Goal: Task Accomplishment & Management: Use online tool/utility

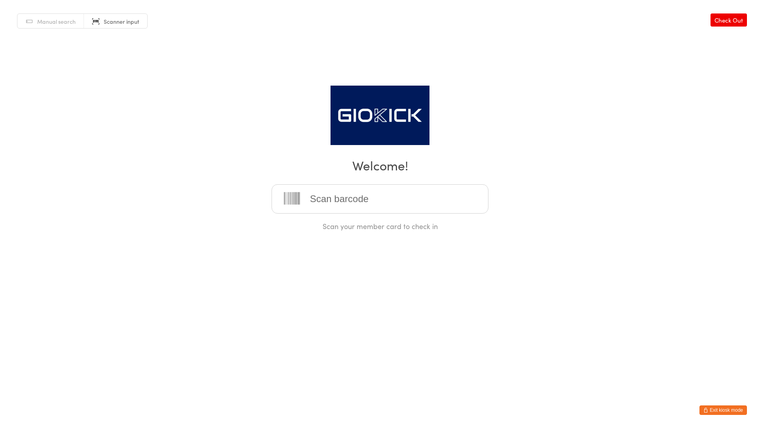
drag, startPoint x: 716, startPoint y: 409, endPoint x: 670, endPoint y: 27, distance: 384.5
click at [716, 409] on button "Exit kiosk mode" at bounding box center [724, 410] width 48 height 10
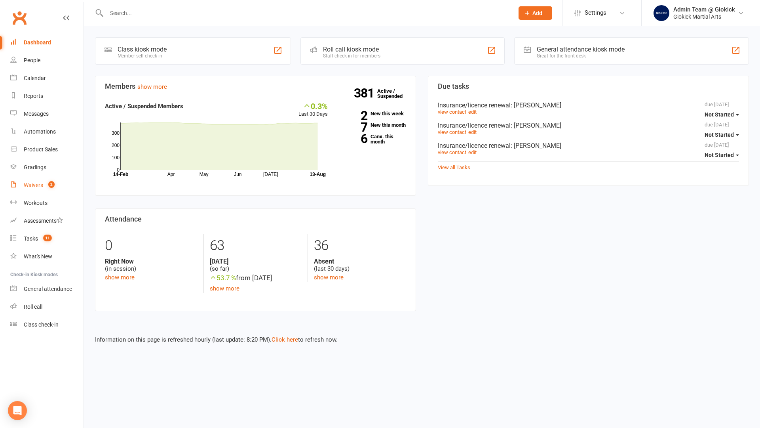
click at [32, 182] on div "Waivers" at bounding box center [33, 185] width 19 height 6
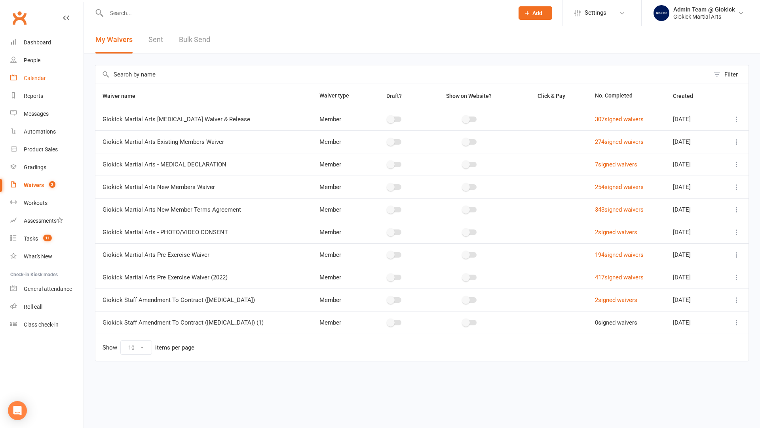
click at [31, 79] on div "Calendar" at bounding box center [35, 78] width 22 height 6
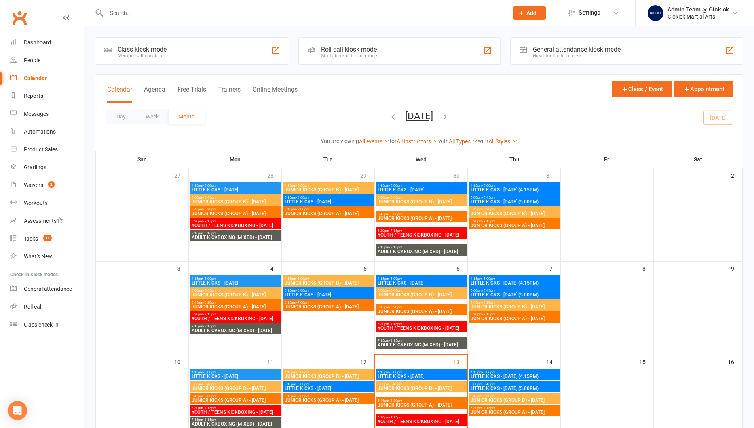
click at [148, 18] on input "text" at bounding box center [303, 13] width 398 height 11
click at [25, 76] on div "Calendar" at bounding box center [35, 78] width 23 height 6
click at [346, 57] on div "Staff check-in for members" at bounding box center [349, 56] width 57 height 6
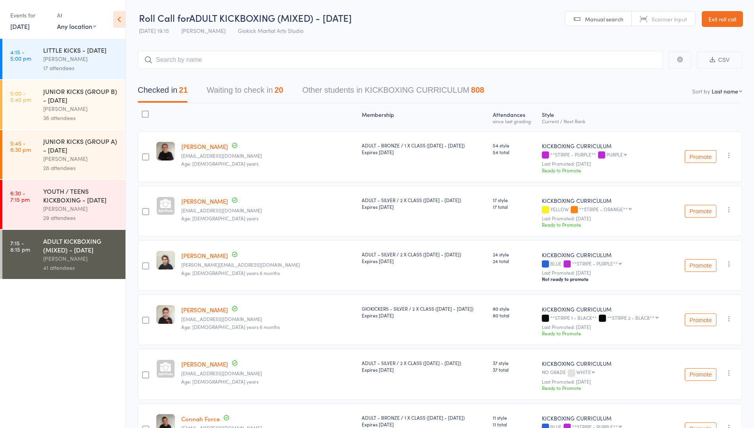
click at [79, 204] on div "YOUTH / TEENS KICKBOXING - [DATE]" at bounding box center [81, 194] width 76 height 17
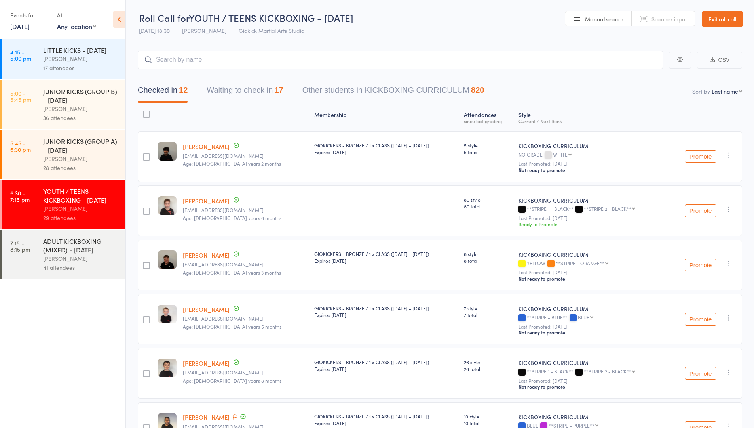
click at [256, 93] on button "Waiting to check in 17" at bounding box center [245, 92] width 76 height 21
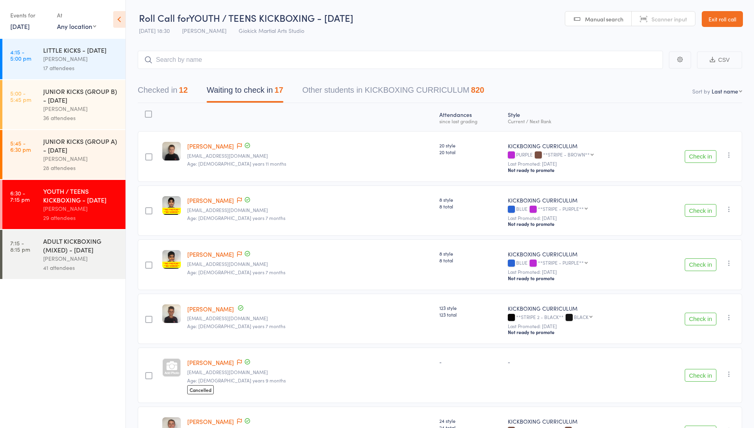
click at [708, 160] on button "Check in" at bounding box center [701, 156] width 32 height 13
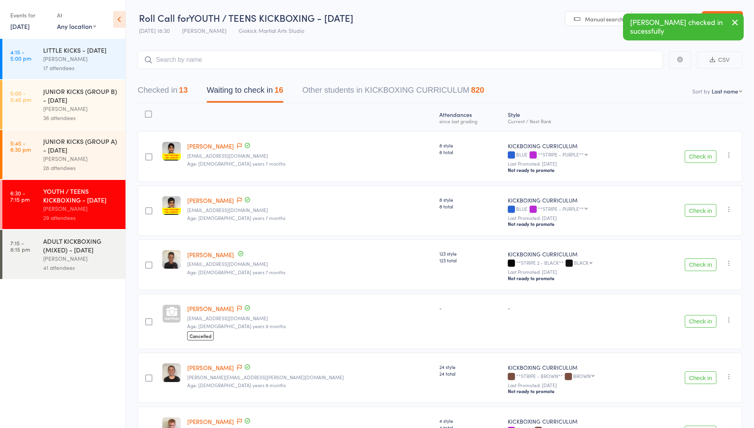
click at [710, 321] on button "Check in" at bounding box center [701, 321] width 32 height 13
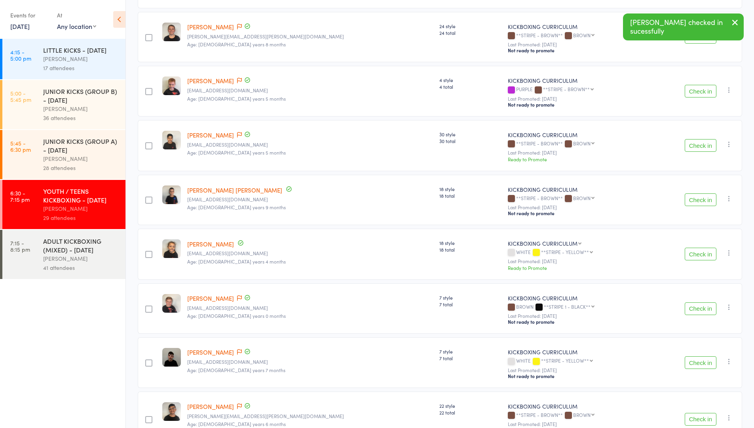
scroll to position [283, 0]
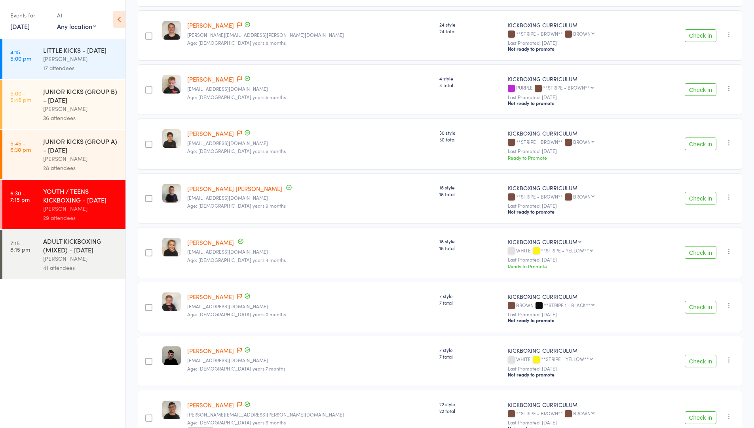
click at [701, 253] on button "Check in" at bounding box center [701, 252] width 32 height 13
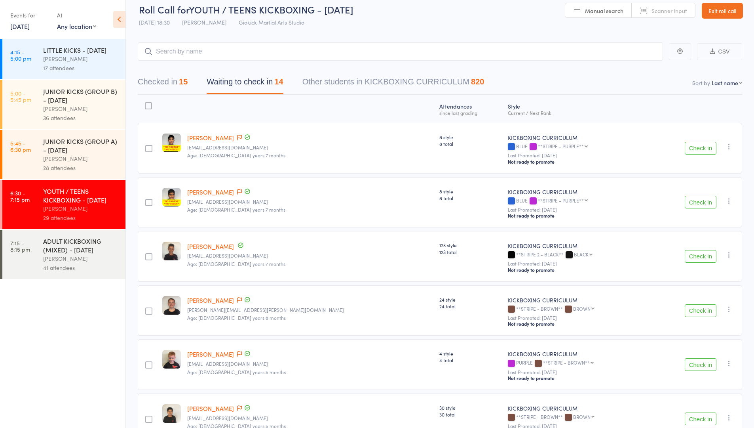
scroll to position [0, 0]
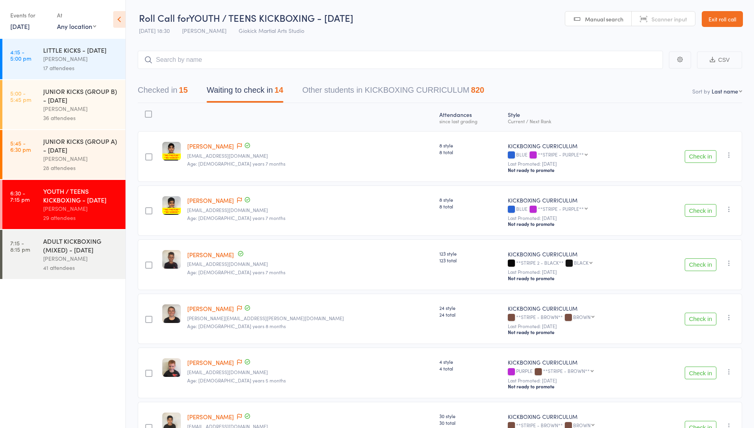
click at [150, 112] on div at bounding box center [148, 113] width 7 height 7
click at [147, 112] on input "checkbox" at bounding box center [147, 112] width 0 height 0
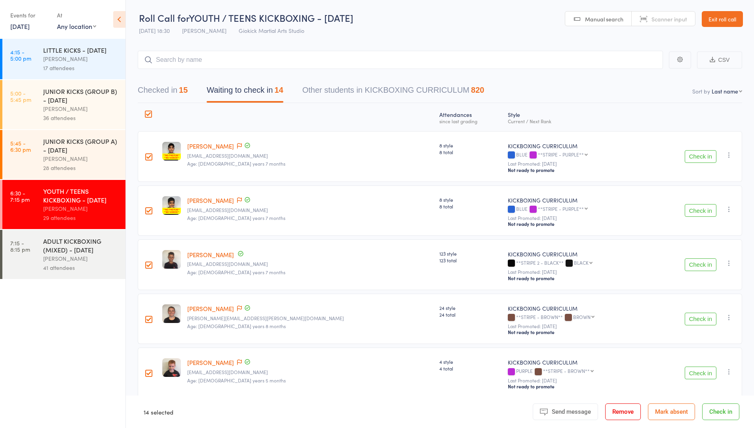
click at [686, 415] on button "Mark absent" at bounding box center [671, 411] width 47 height 17
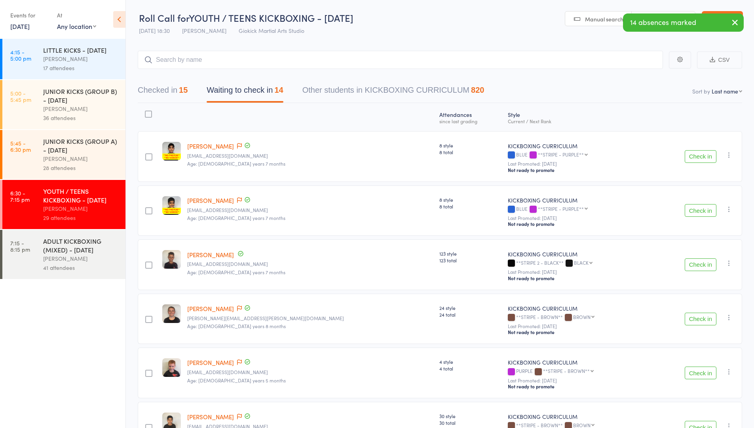
click at [94, 172] on div "28 attendees" at bounding box center [81, 167] width 76 height 9
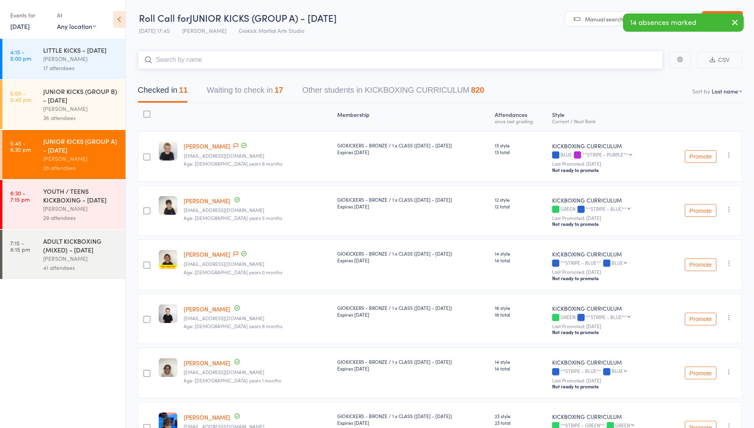
click at [245, 89] on button "Waiting to check in 17" at bounding box center [245, 92] width 76 height 21
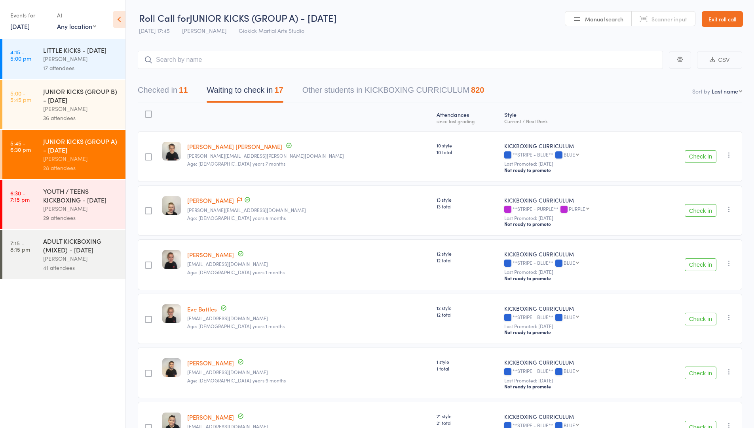
click at [150, 115] on div at bounding box center [148, 113] width 7 height 7
click at [147, 112] on input "checkbox" at bounding box center [147, 112] width 0 height 0
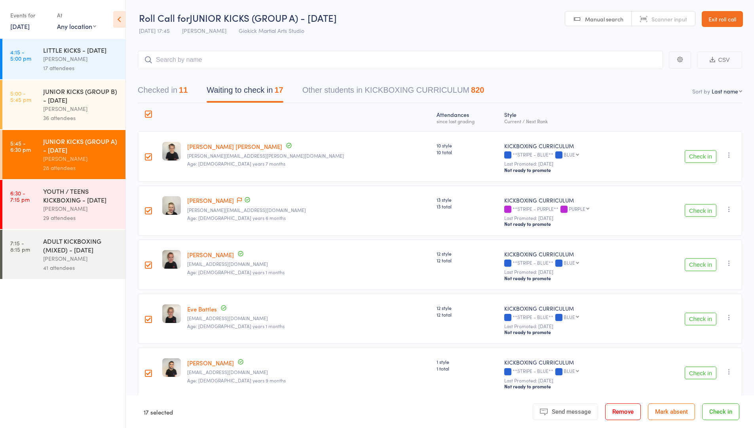
click at [673, 413] on button "Mark absent" at bounding box center [671, 411] width 47 height 17
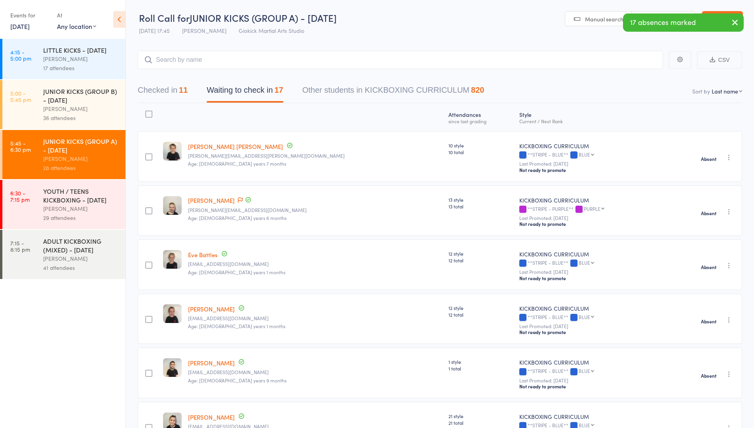
click at [61, 104] on div "JUNIOR KICKS (GROUP B) - [DATE]" at bounding box center [81, 95] width 76 height 17
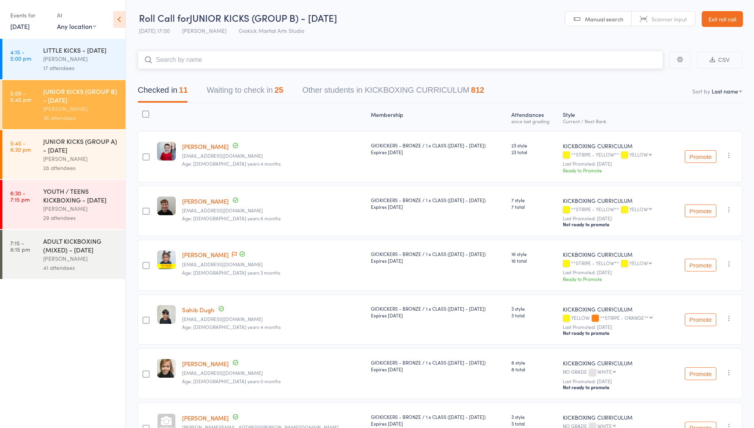
click at [245, 90] on button "Waiting to check in 25" at bounding box center [245, 92] width 76 height 21
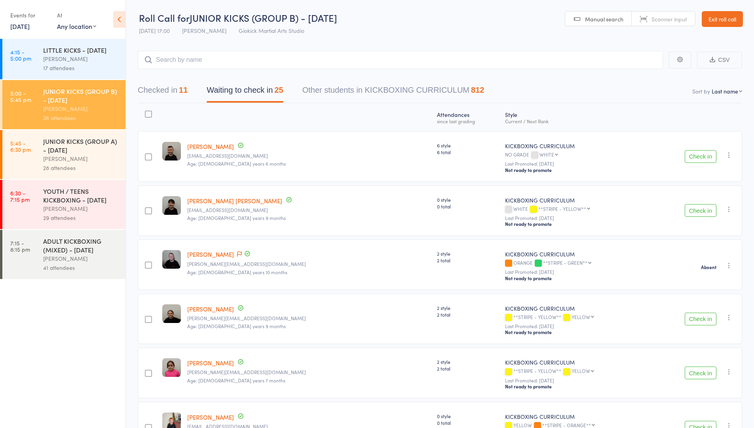
click at [150, 117] on div at bounding box center [148, 113] width 7 height 7
click at [147, 112] on input "checkbox" at bounding box center [147, 112] width 0 height 0
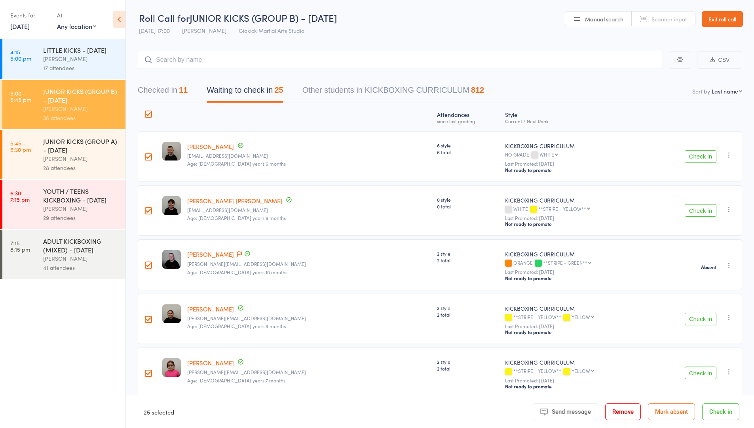
click at [675, 411] on button "Mark absent" at bounding box center [671, 411] width 47 height 17
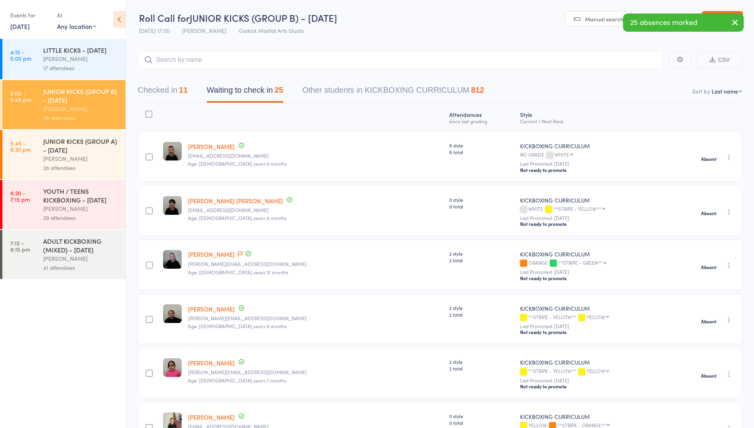
click at [42, 57] on link "4:15 - 5:00 pm LITTLE KICKS - WEDNESDAY John Zuccala 17 attendees" at bounding box center [63, 59] width 123 height 40
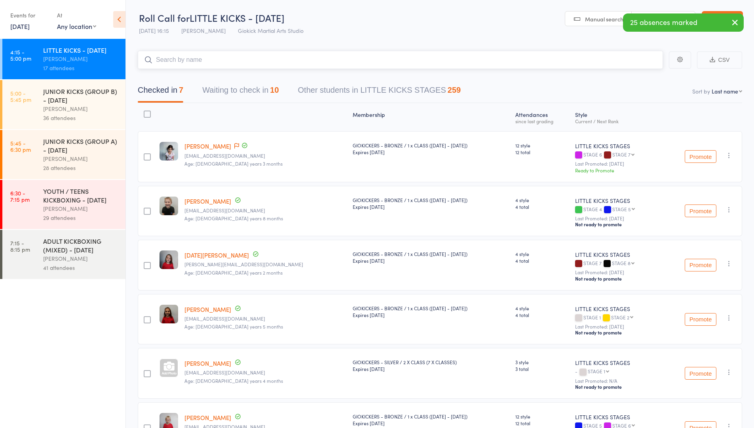
click at [240, 86] on button "Waiting to check in 10" at bounding box center [240, 92] width 76 height 21
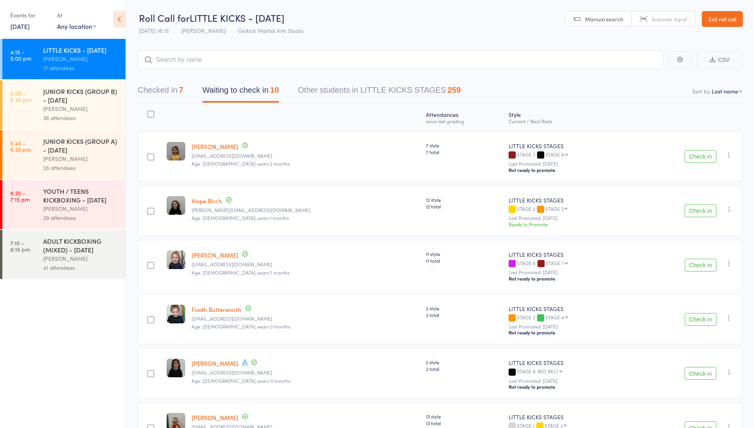
click at [154, 114] on div at bounding box center [150, 113] width 7 height 7
click at [149, 112] on input "checkbox" at bounding box center [149, 112] width 0 height 0
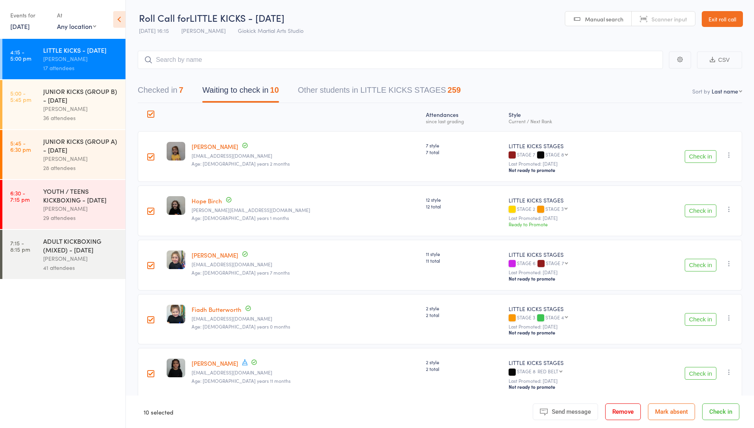
click at [675, 410] on button "Mark absent" at bounding box center [671, 411] width 47 height 17
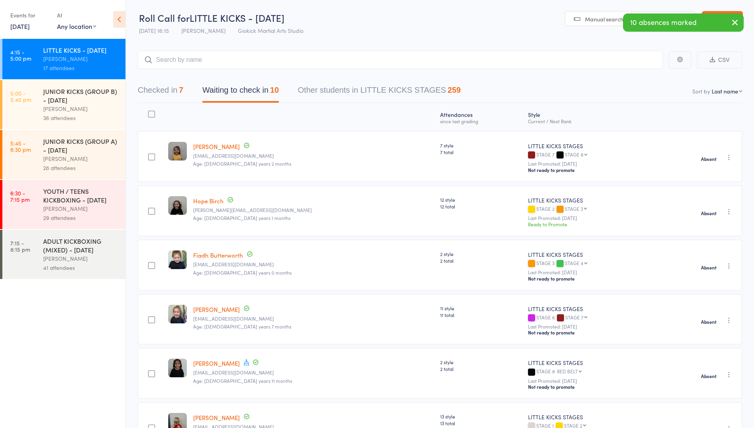
click at [63, 254] on div "ADULT KICKBOXING (MIXED) - [DATE]" at bounding box center [81, 244] width 76 height 17
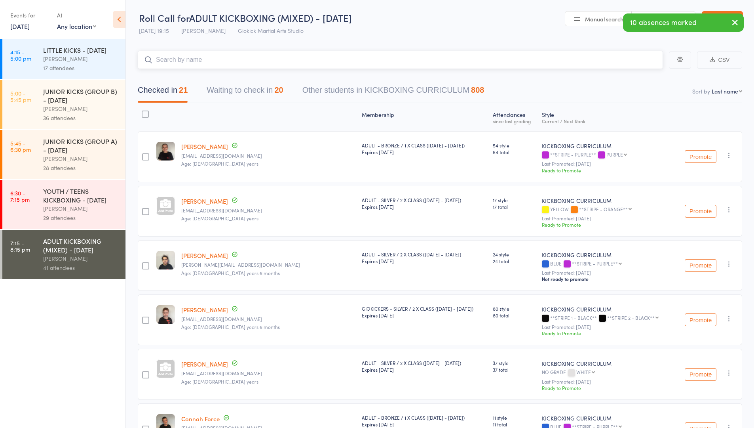
click at [249, 86] on button "Waiting to check in 20" at bounding box center [245, 92] width 76 height 21
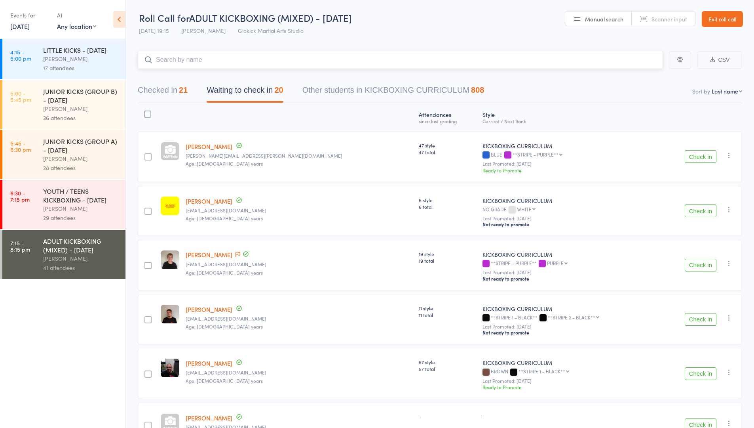
click at [166, 88] on button "Checked in 21" at bounding box center [163, 92] width 50 height 21
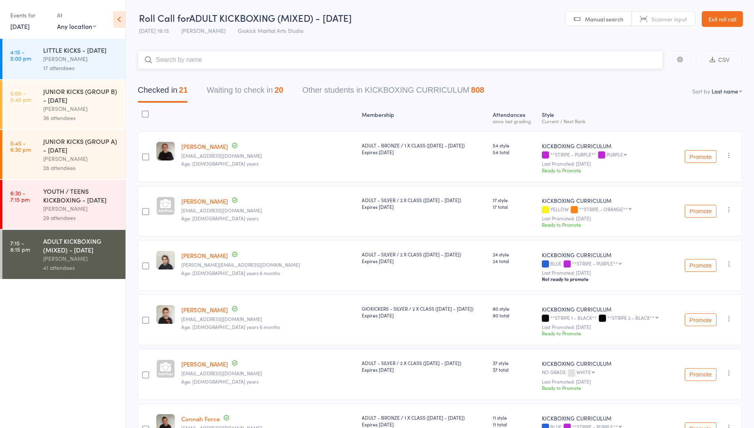
drag, startPoint x: 235, startPoint y: 86, endPoint x: 133, endPoint y: 120, distance: 107.8
click at [235, 86] on button "Waiting to check in 20" at bounding box center [245, 92] width 76 height 21
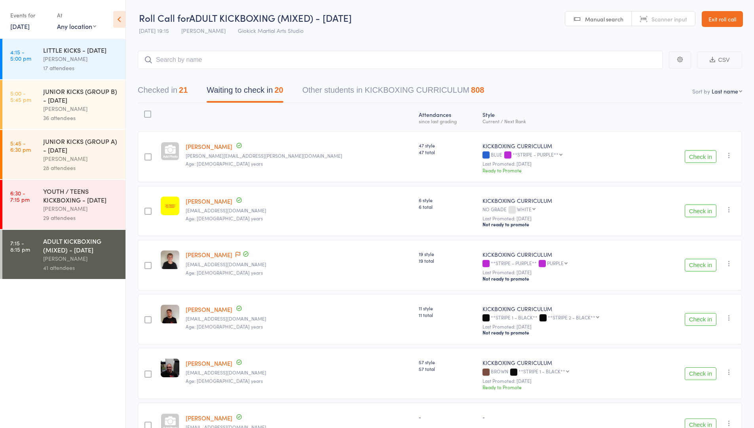
click at [148, 114] on div at bounding box center [147, 113] width 7 height 7
click at [146, 112] on input "checkbox" at bounding box center [146, 112] width 0 height 0
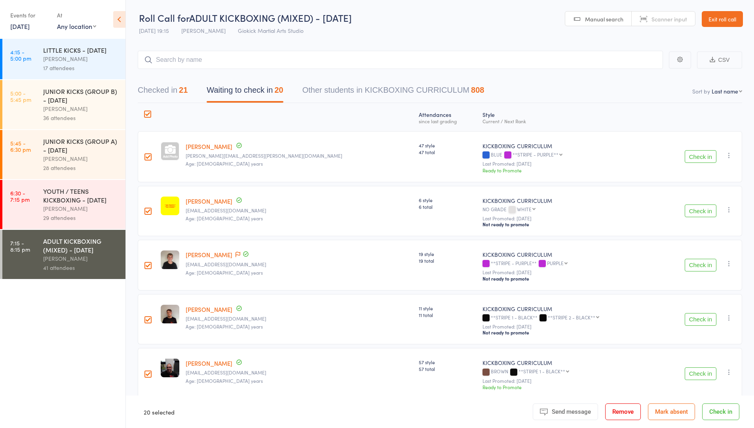
click at [690, 413] on button "Mark absent" at bounding box center [671, 411] width 47 height 17
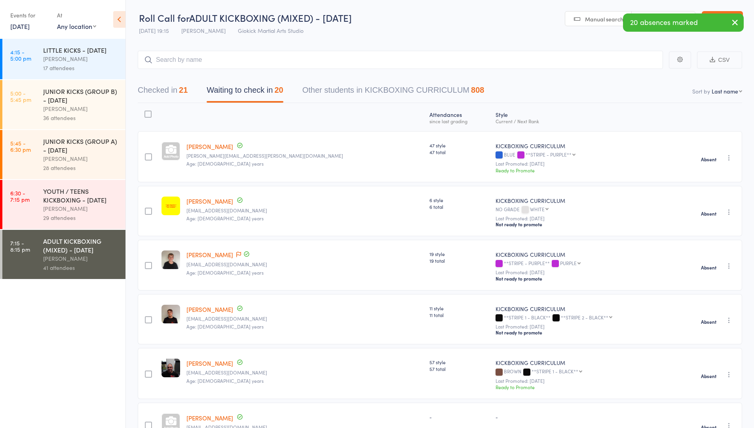
click at [59, 52] on div "LITTLE KICKS - [DATE]" at bounding box center [81, 50] width 76 height 9
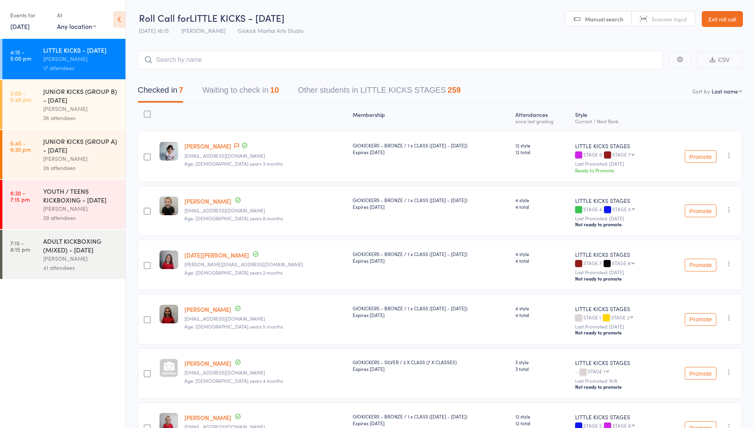
click at [714, 23] on link "Exit roll call" at bounding box center [722, 19] width 41 height 16
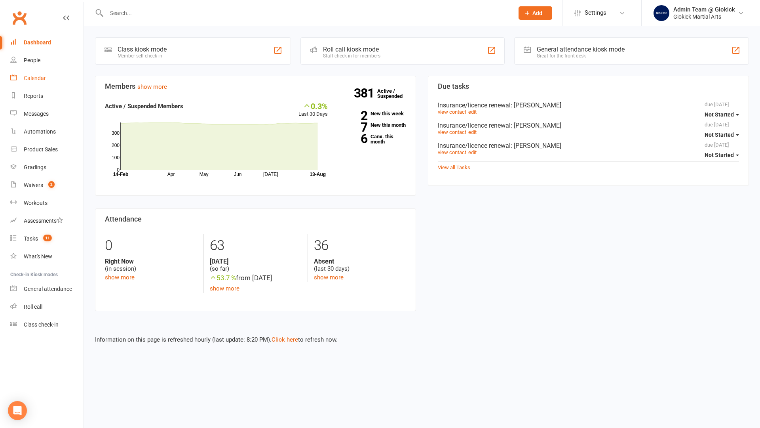
click at [32, 81] on div "Calendar" at bounding box center [35, 78] width 22 height 6
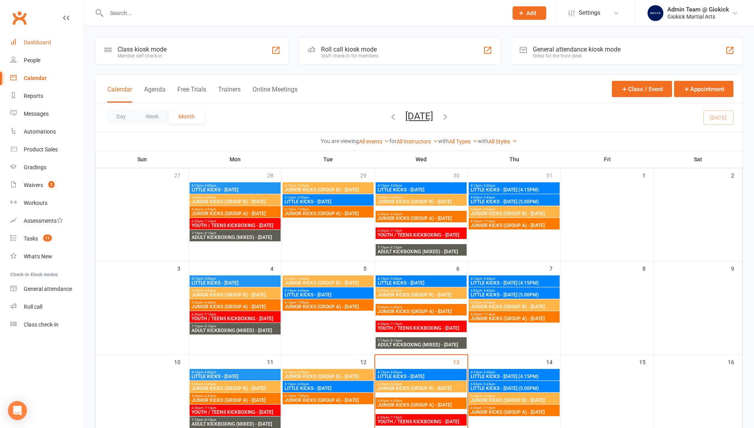
click at [31, 43] on div "Dashboard" at bounding box center [37, 42] width 27 height 6
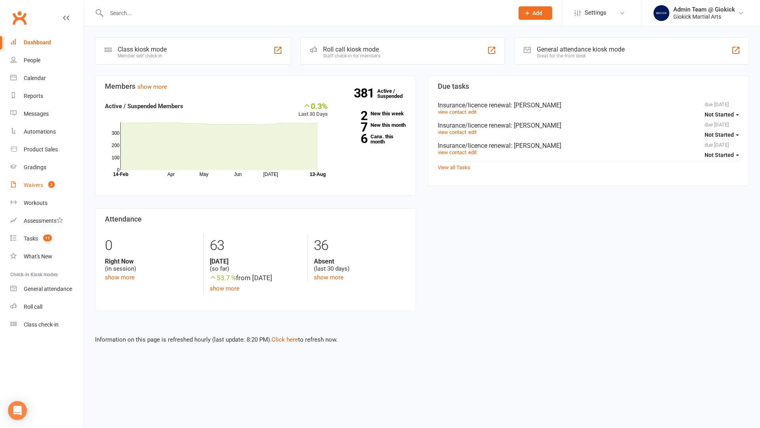
click at [30, 179] on link "Waivers 2" at bounding box center [46, 185] width 73 height 18
